Goal: Task Accomplishment & Management: Manage account settings

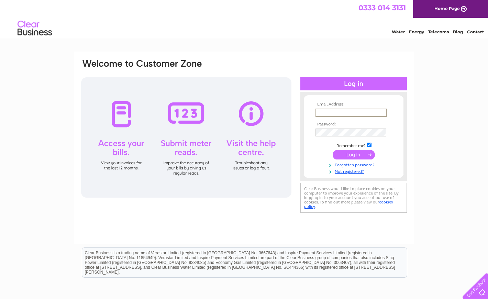
type input "[PERSON_NAME][EMAIL_ADDRESS][PERSON_NAME][DOMAIN_NAME]"
click at [354, 153] on input "submit" at bounding box center [354, 154] width 42 height 10
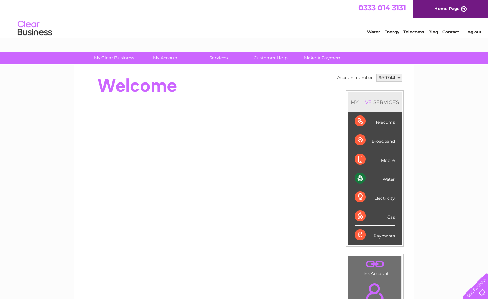
select select "959752"
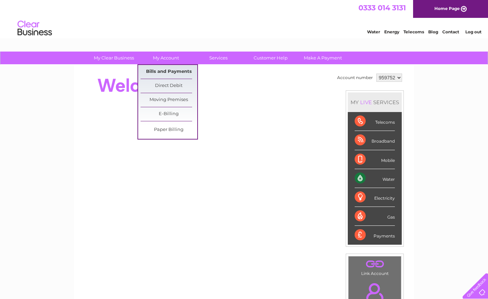
click at [157, 71] on link "Bills and Payments" at bounding box center [169, 72] width 57 height 14
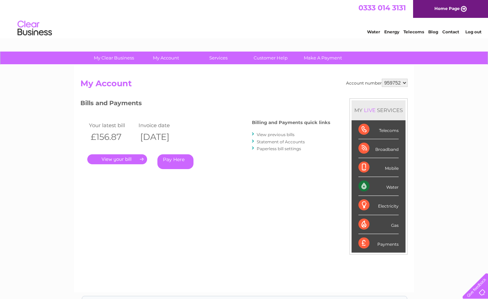
select select "959744"
click at [109, 157] on link "." at bounding box center [117, 159] width 60 height 10
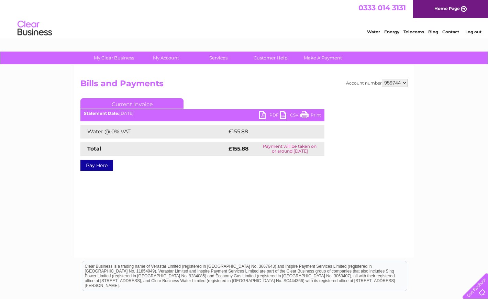
click at [262, 115] on link "PDF" at bounding box center [269, 116] width 21 height 10
